Goal: Book appointment/travel/reservation

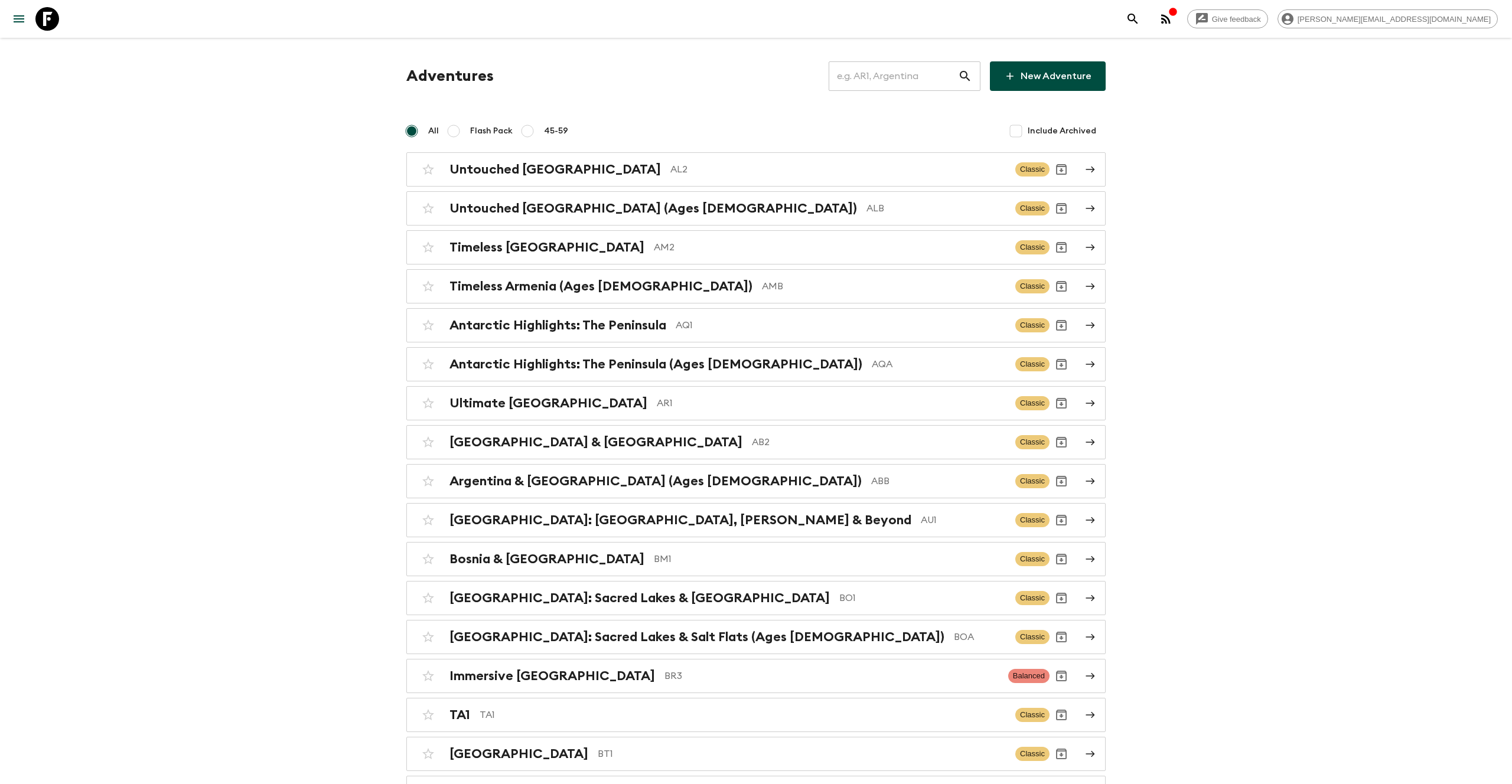
click at [901, 74] on input "text" at bounding box center [892, 76] width 129 height 33
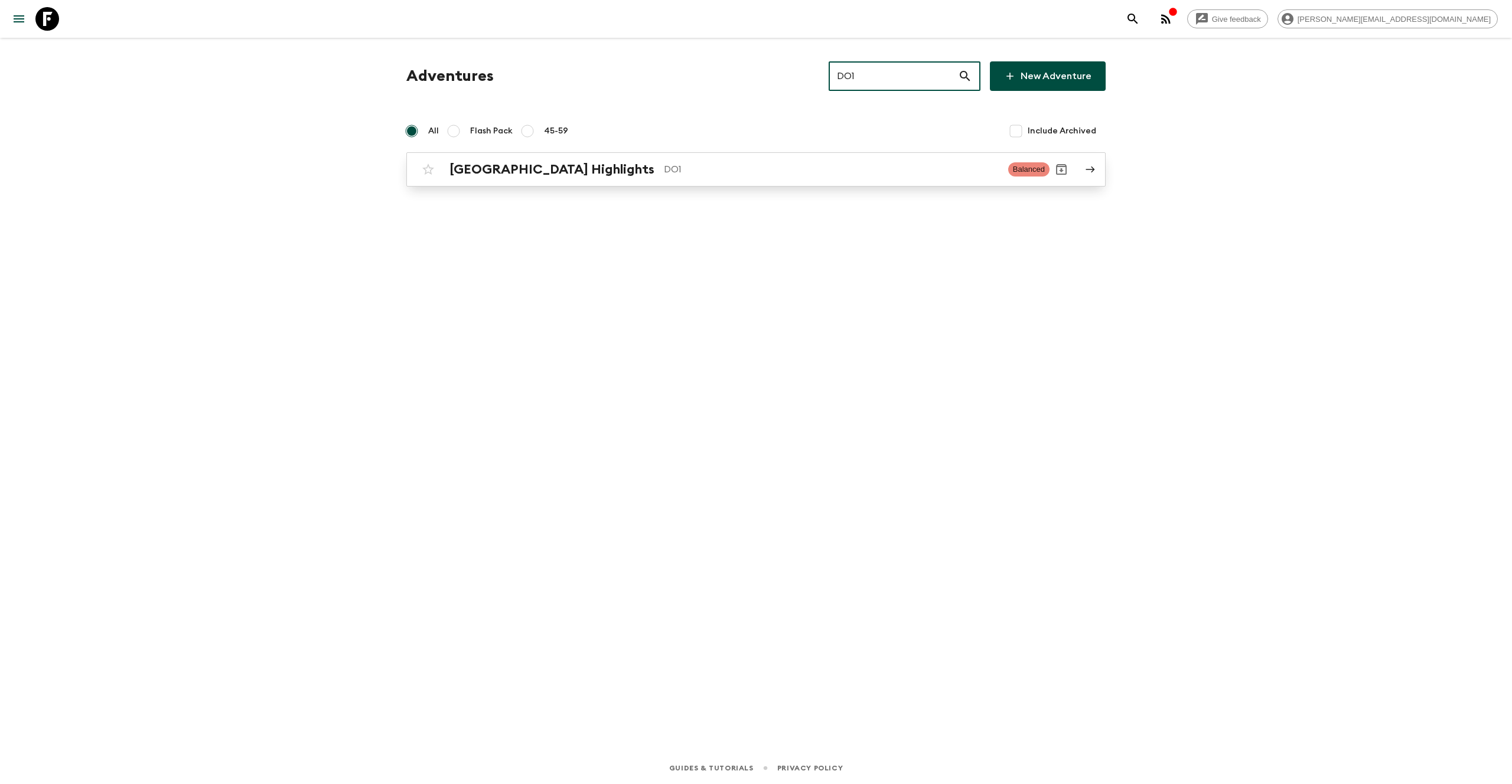
type input "DO1"
click at [727, 153] on link "[GEOGRAPHIC_DATA] Highlights DO1 Balanced" at bounding box center [755, 169] width 699 height 34
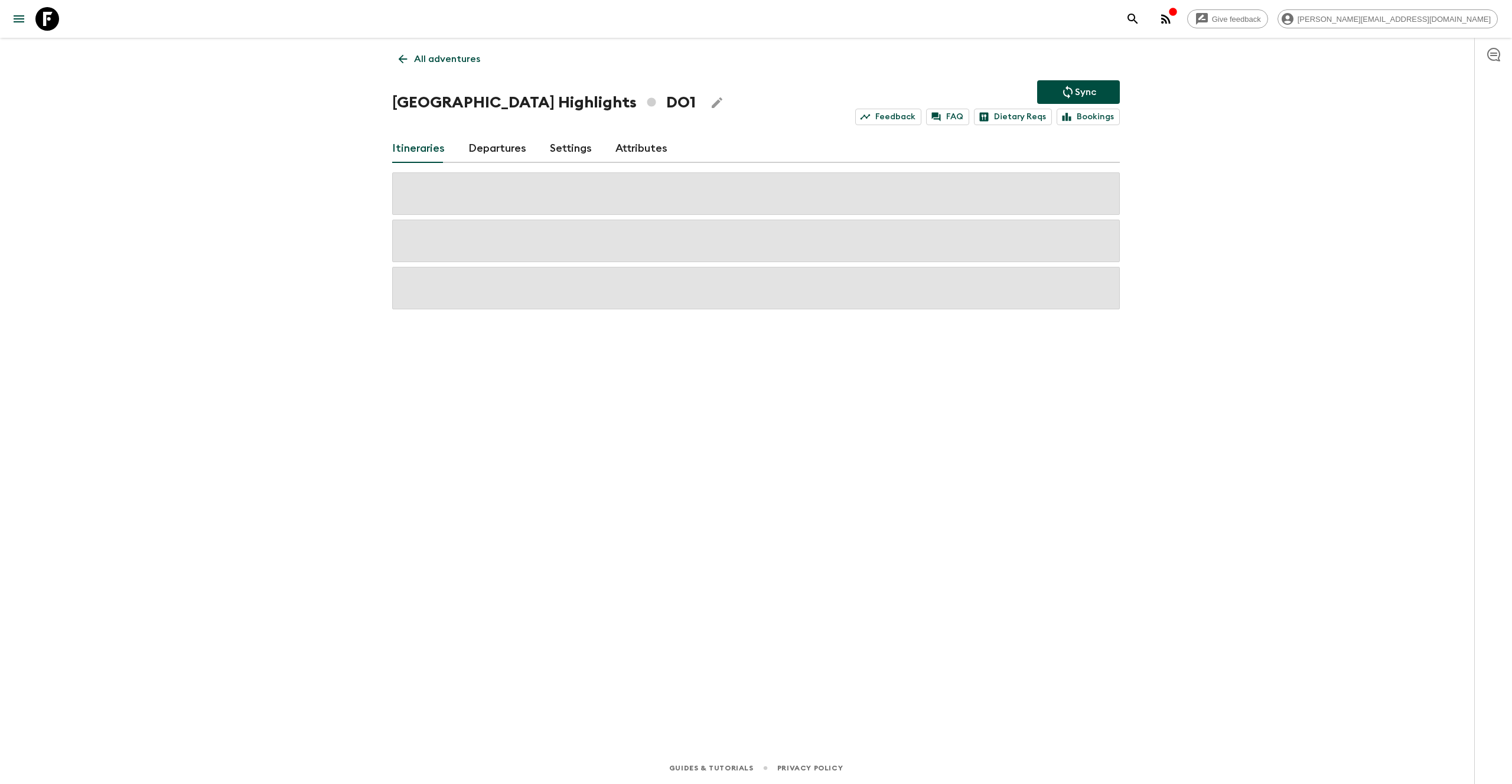
click at [510, 147] on link "Departures" at bounding box center [497, 149] width 58 height 28
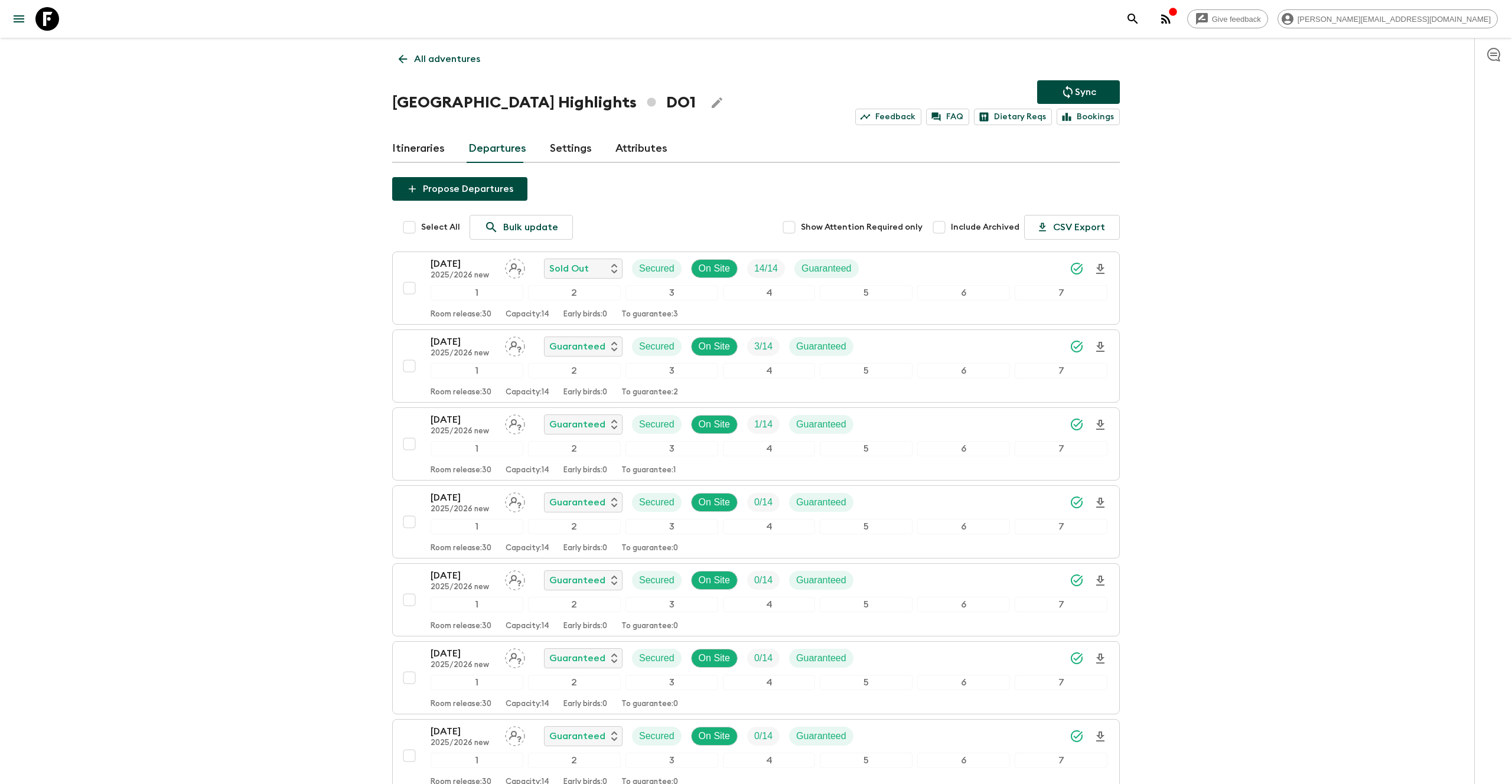
click at [404, 57] on icon at bounding box center [403, 59] width 13 height 13
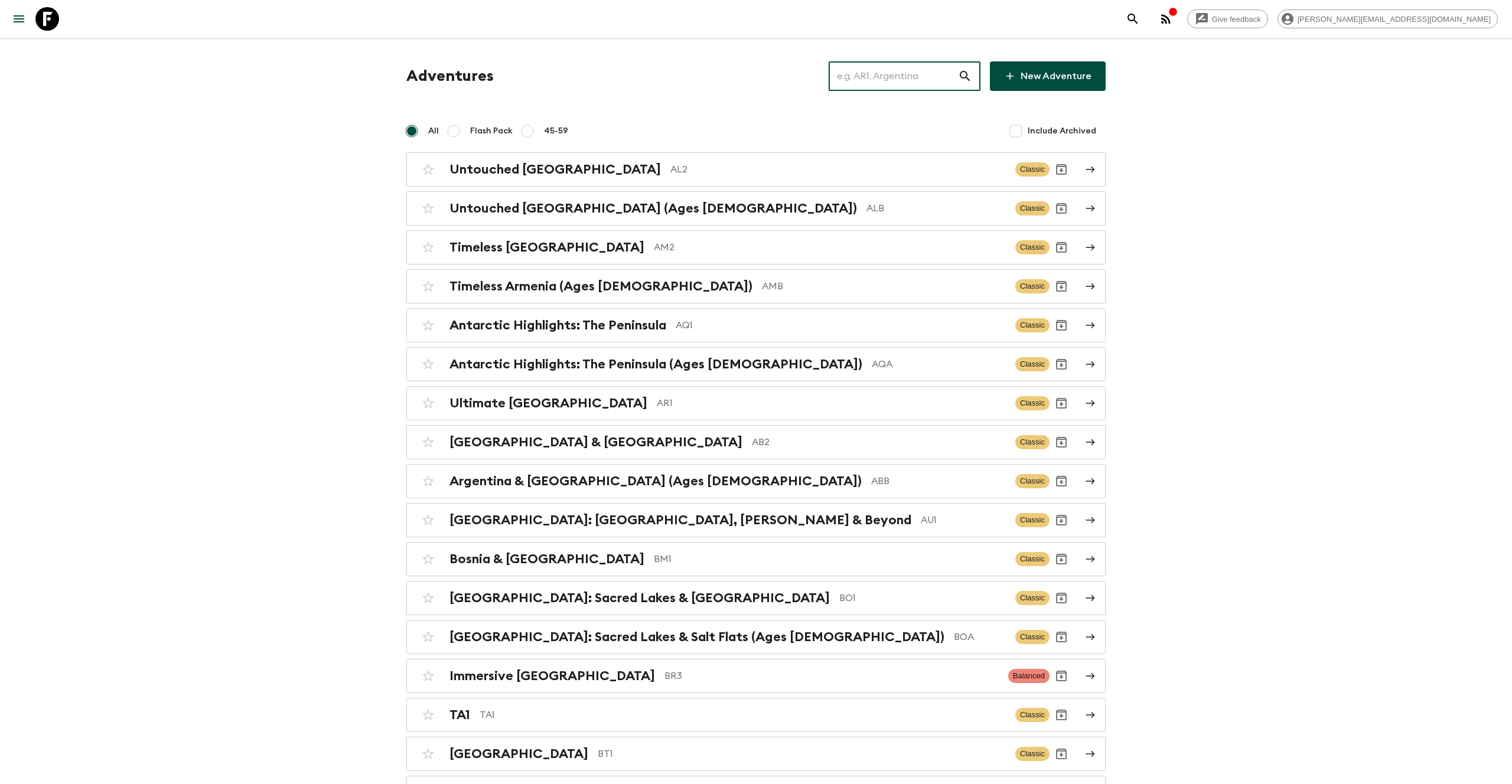
click at [890, 73] on input "text" at bounding box center [892, 76] width 129 height 33
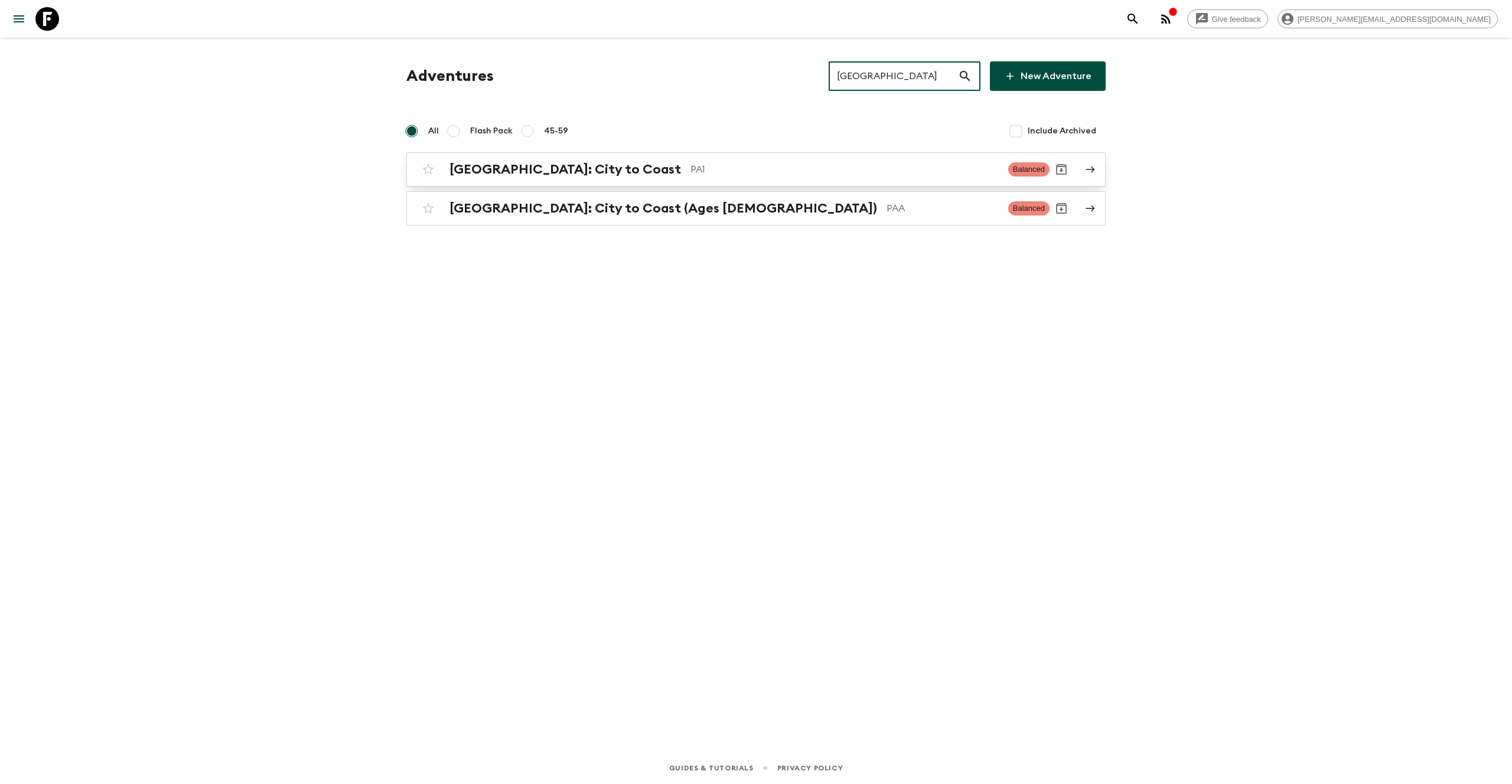
type input "[GEOGRAPHIC_DATA]"
click at [690, 164] on p "PA1" at bounding box center [845, 169] width 308 height 14
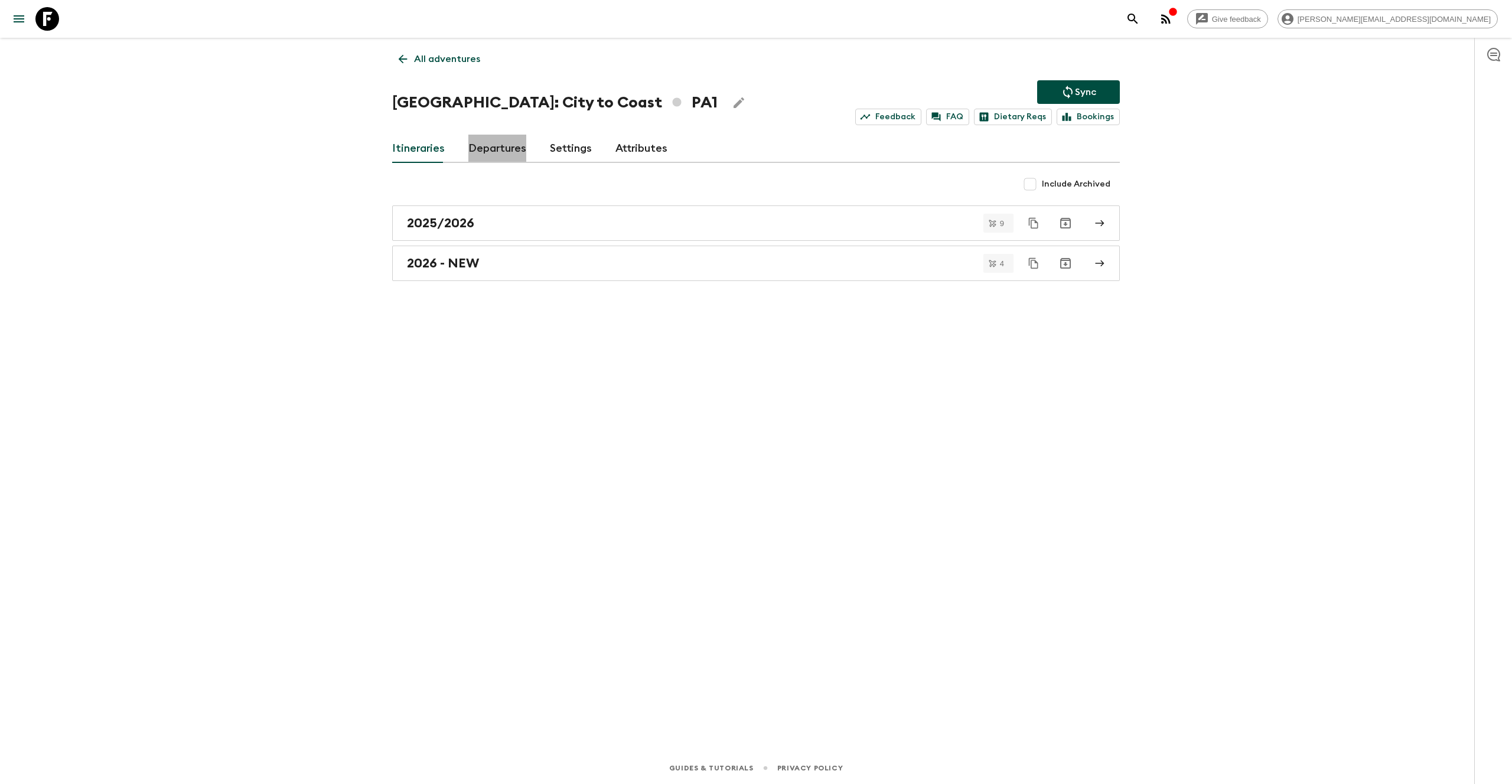
click at [513, 150] on link "Departures" at bounding box center [497, 149] width 58 height 28
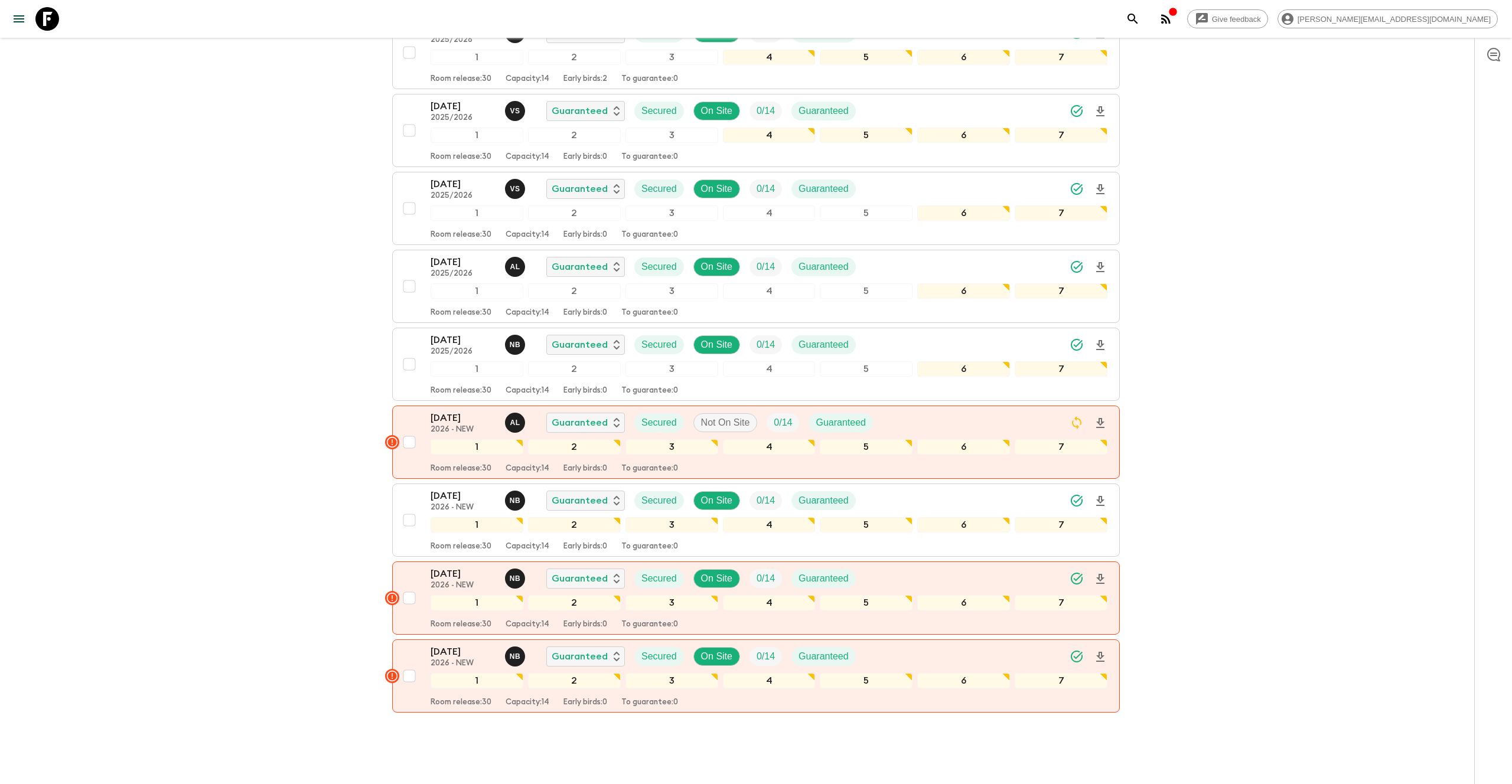
scroll to position [583, 0]
